Goal: Find specific page/section

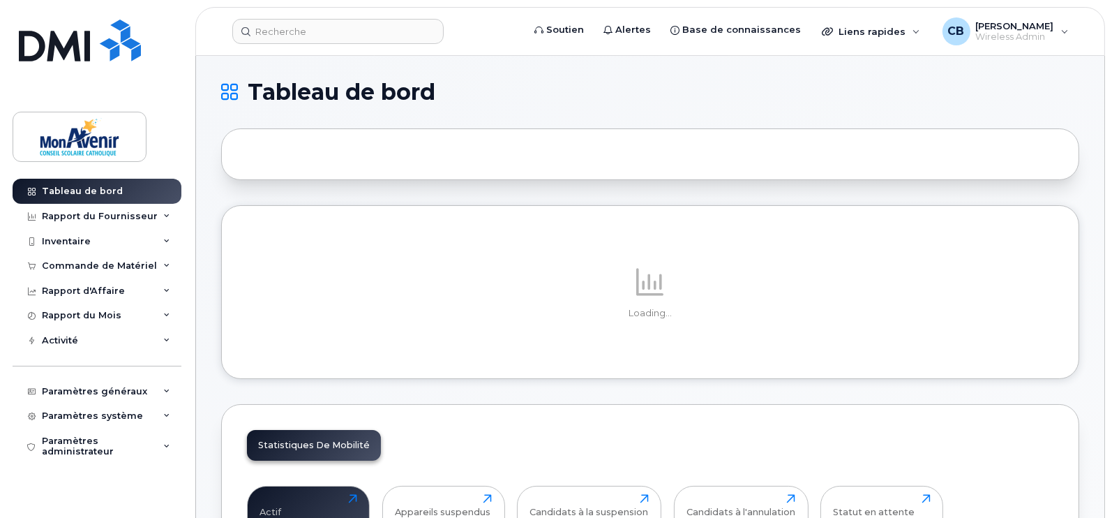
click at [382, 16] on header "Soutien Alertes Base de connaissances Liens rapides Suspendre/Supprimer l’appar…" at bounding box center [650, 31] width 910 height 49
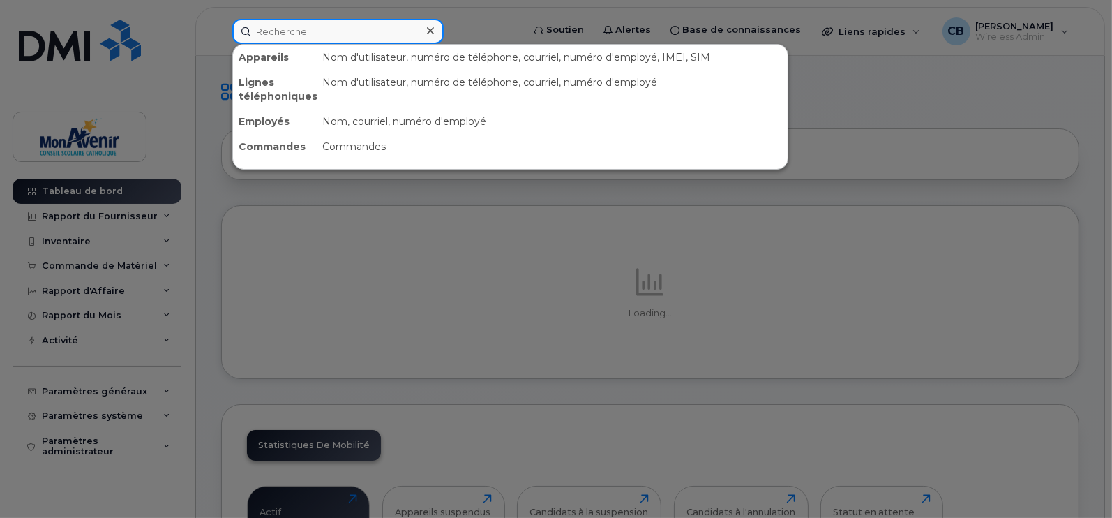
click at [385, 33] on input at bounding box center [337, 31] width 211 height 25
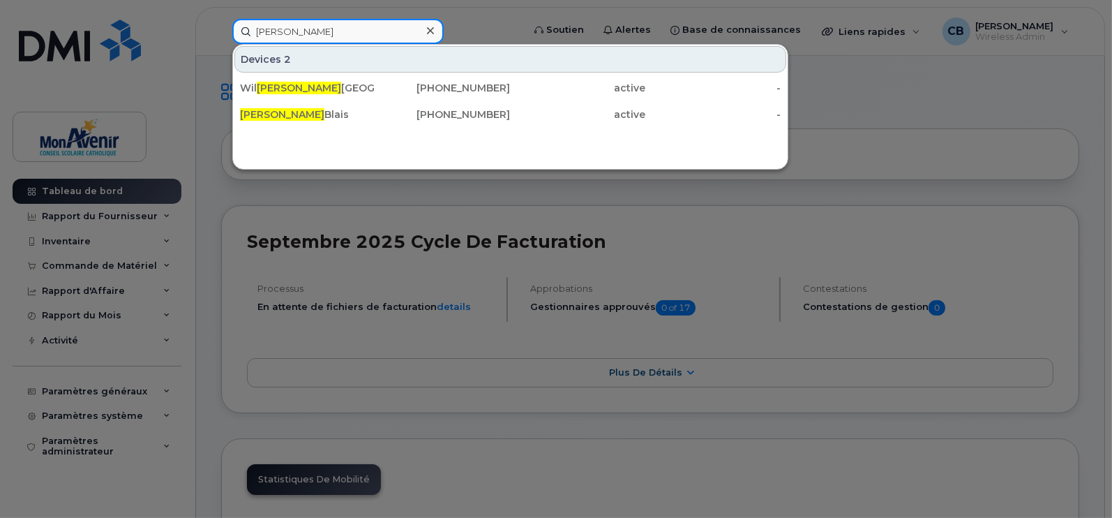
type input "liam"
click at [296, 114] on div "Liam Blais" at bounding box center [307, 114] width 135 height 14
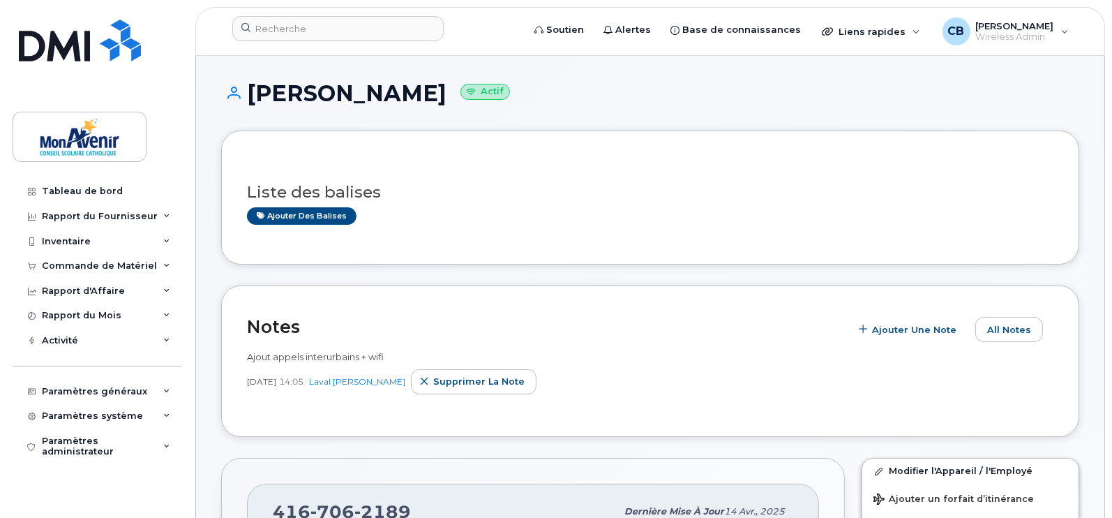
click at [311, 292] on div "Notes Ajouter une Note All Notes Ajout appels interurbains + wifi [DATE] 14:05 …" at bounding box center [650, 360] width 858 height 151
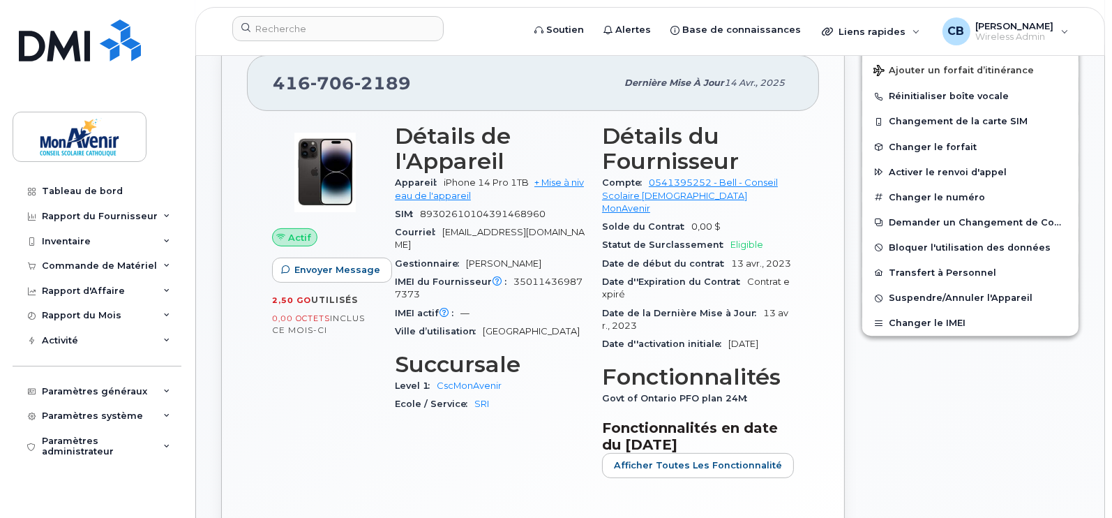
scroll to position [431, 0]
